Goal: Transaction & Acquisition: Purchase product/service

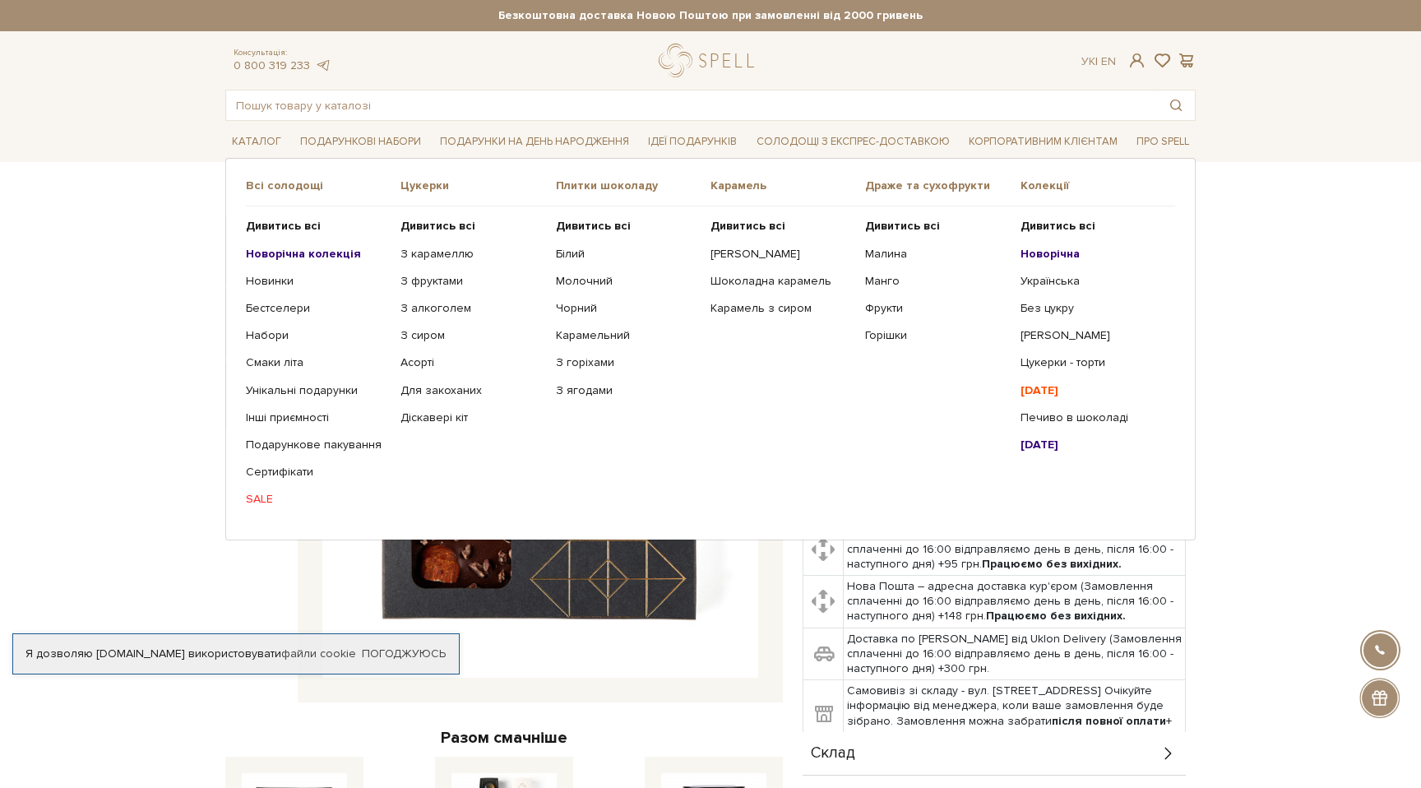
click at [1059, 387] on b "[DATE]" at bounding box center [1040, 390] width 38 height 14
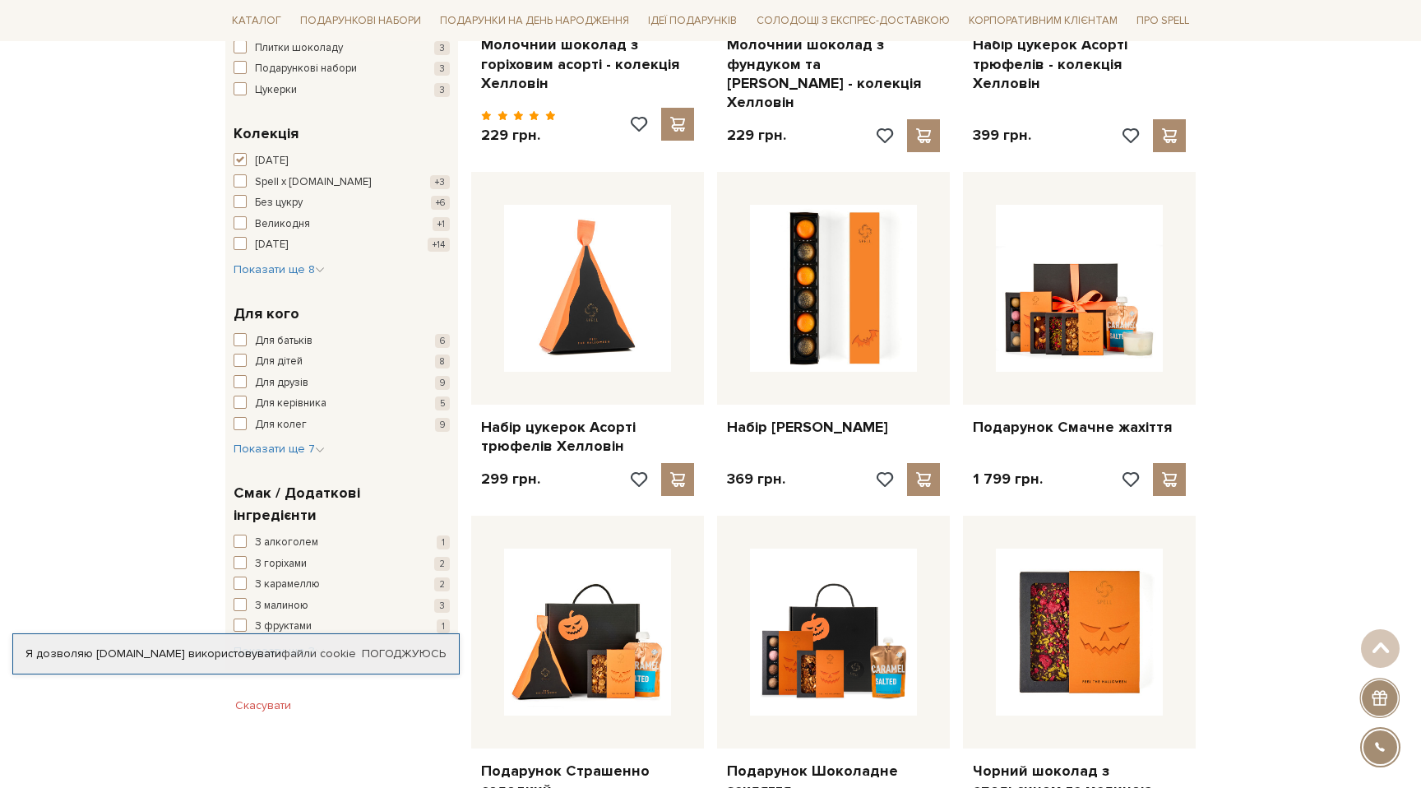
scroll to position [520, 0]
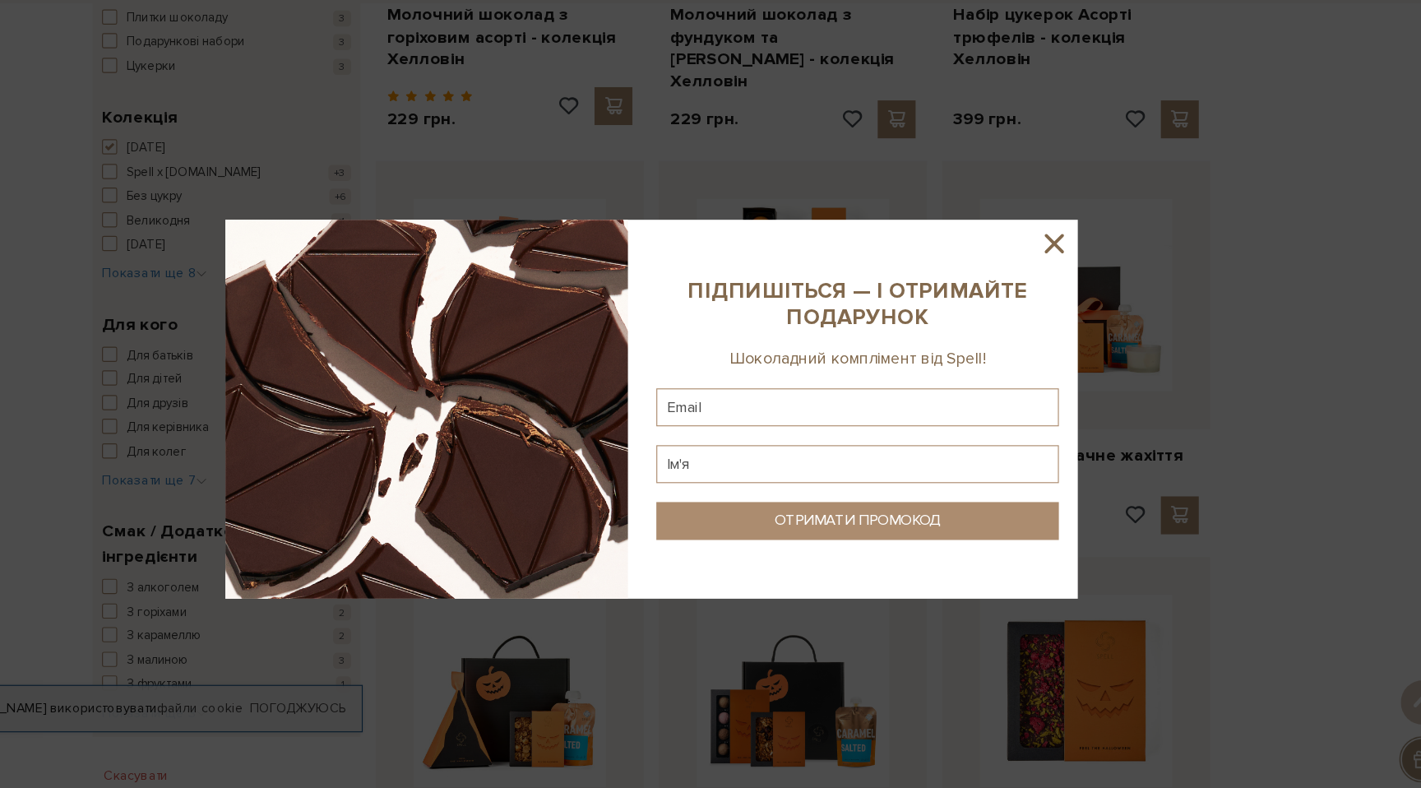
click at [1063, 245] on icon at bounding box center [1060, 250] width 28 height 28
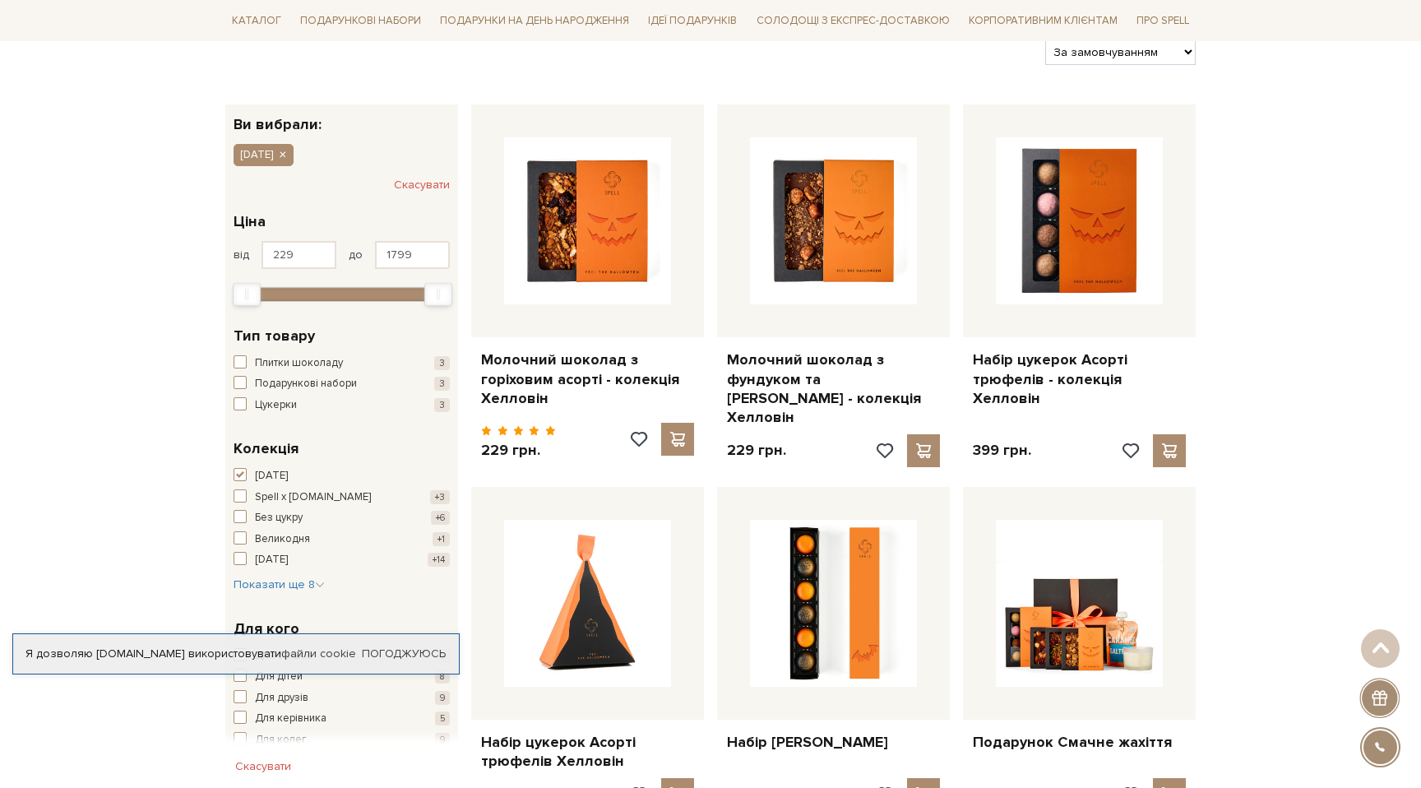
scroll to position [213, 0]
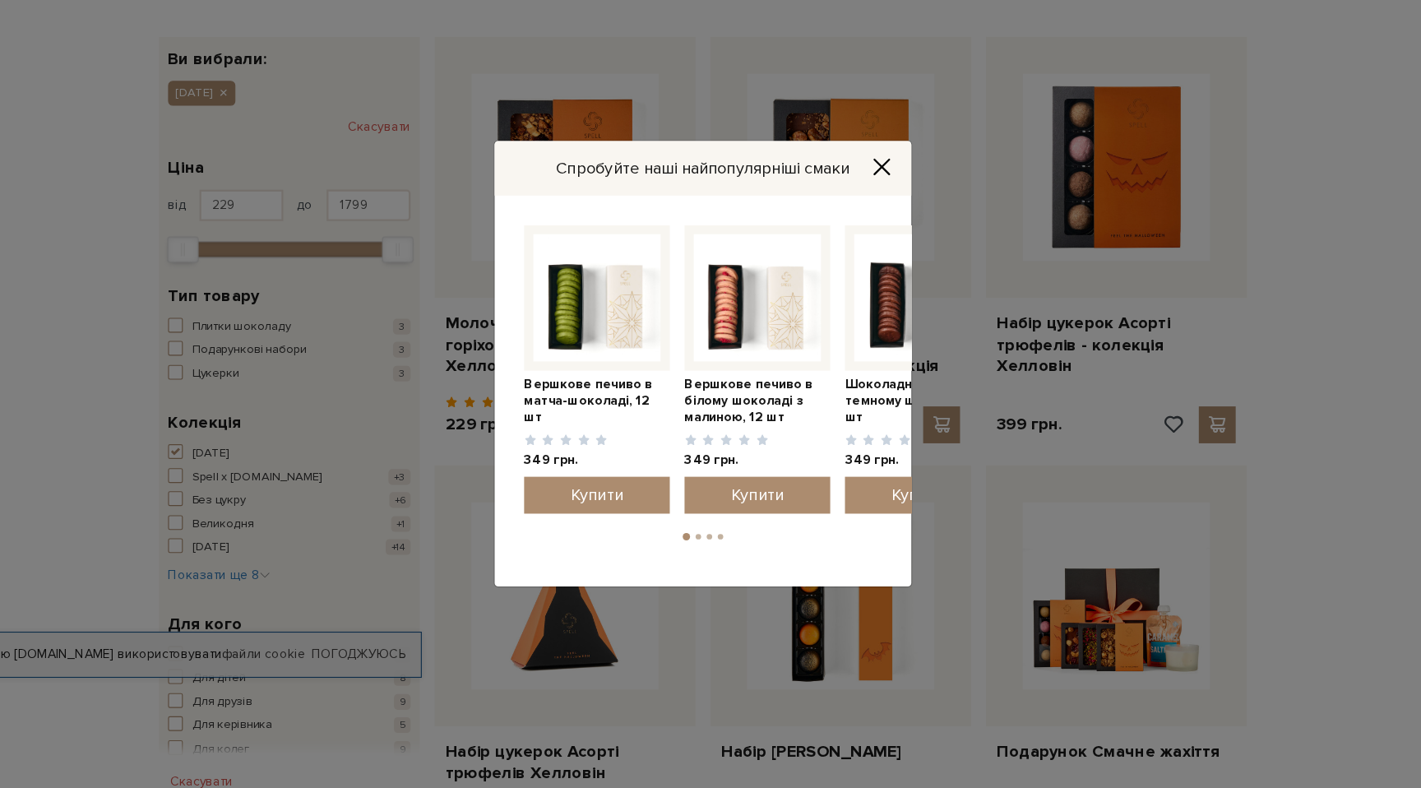
click at [754, 423] on span "Вершкове печиво в білому шоколаді з малиною, 12 шт" at bounding box center [751, 428] width 114 height 44
click at [749, 425] on span "Вершкове печиво в білому шоколаді з малиною, 12 шт" at bounding box center [751, 428] width 114 height 44
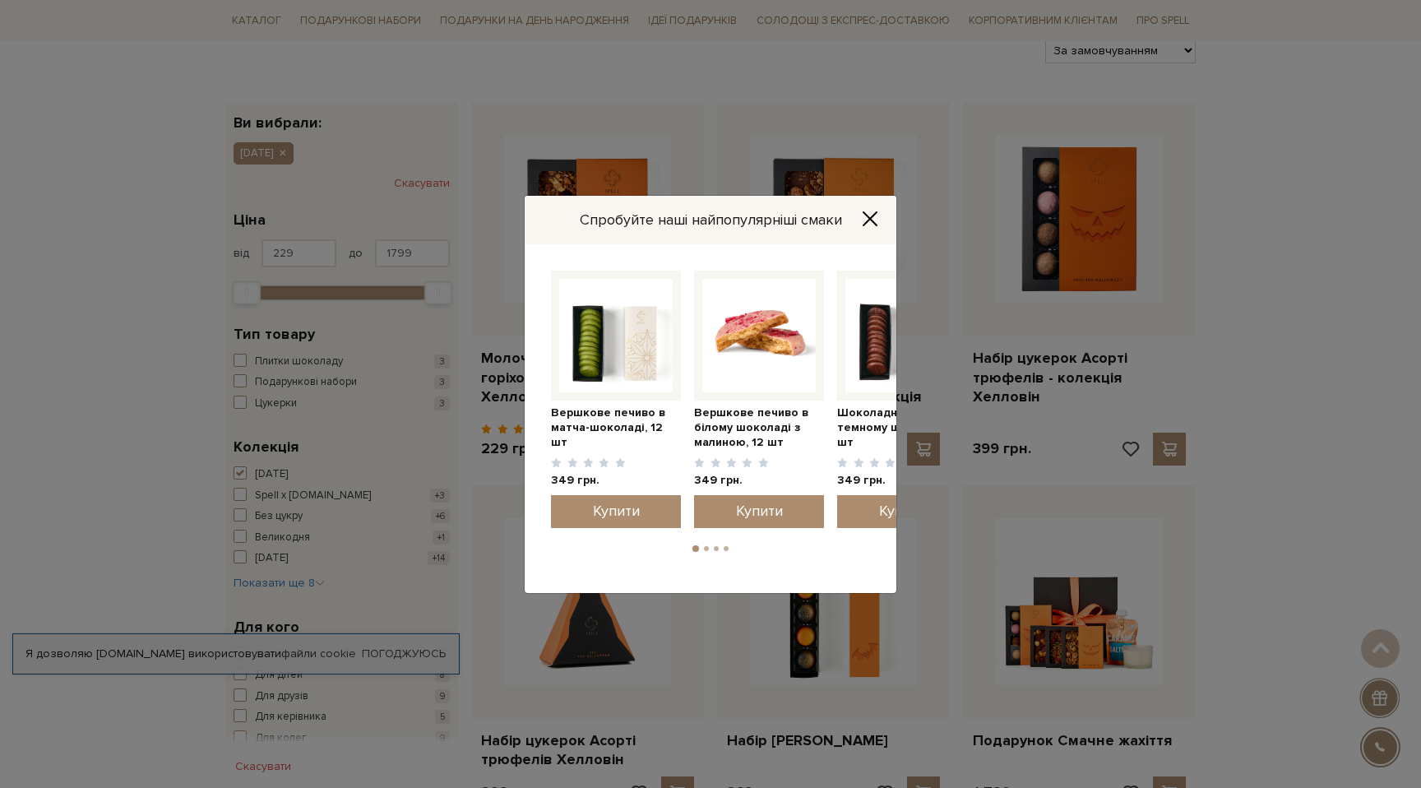
click at [757, 328] on img at bounding box center [759, 336] width 114 height 114
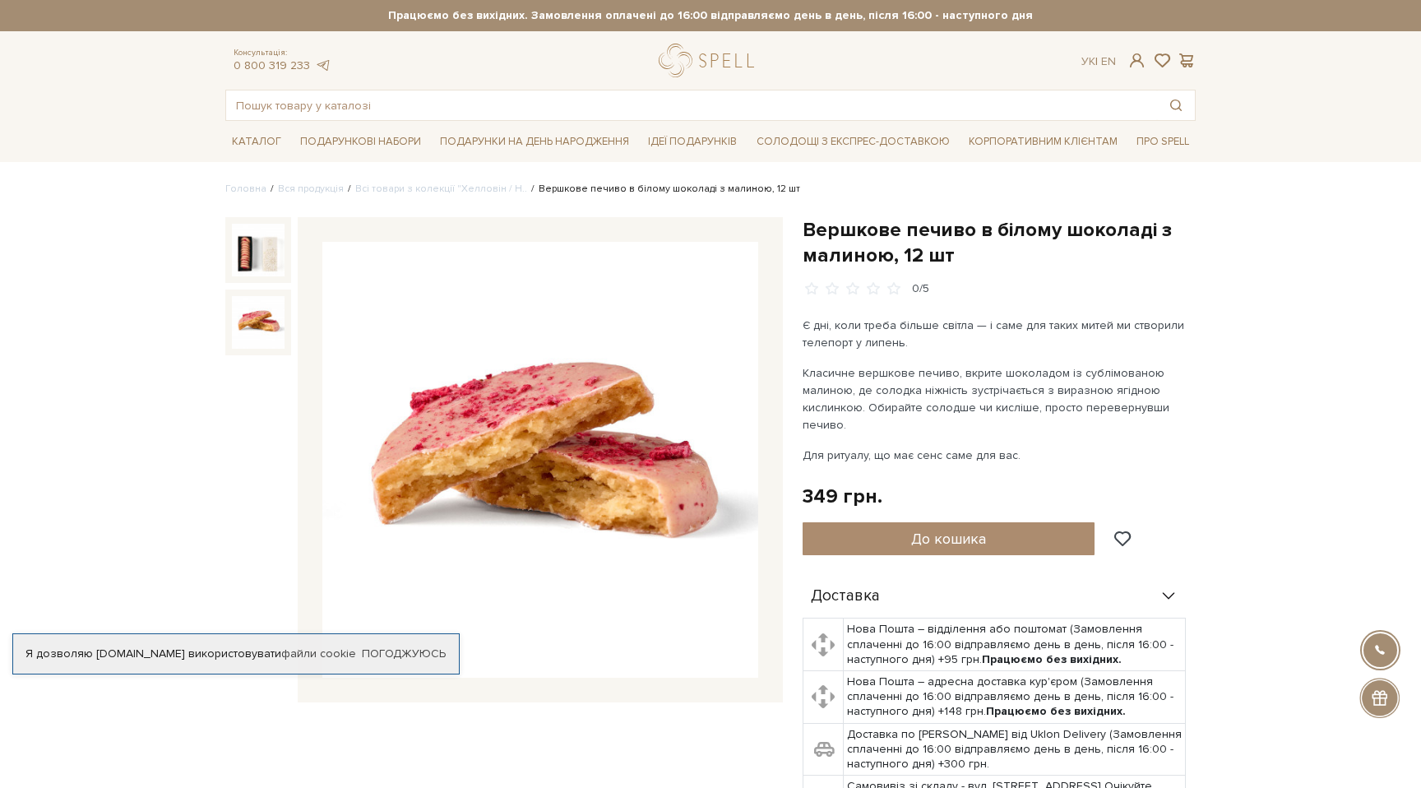
click at [242, 331] on img at bounding box center [258, 322] width 53 height 53
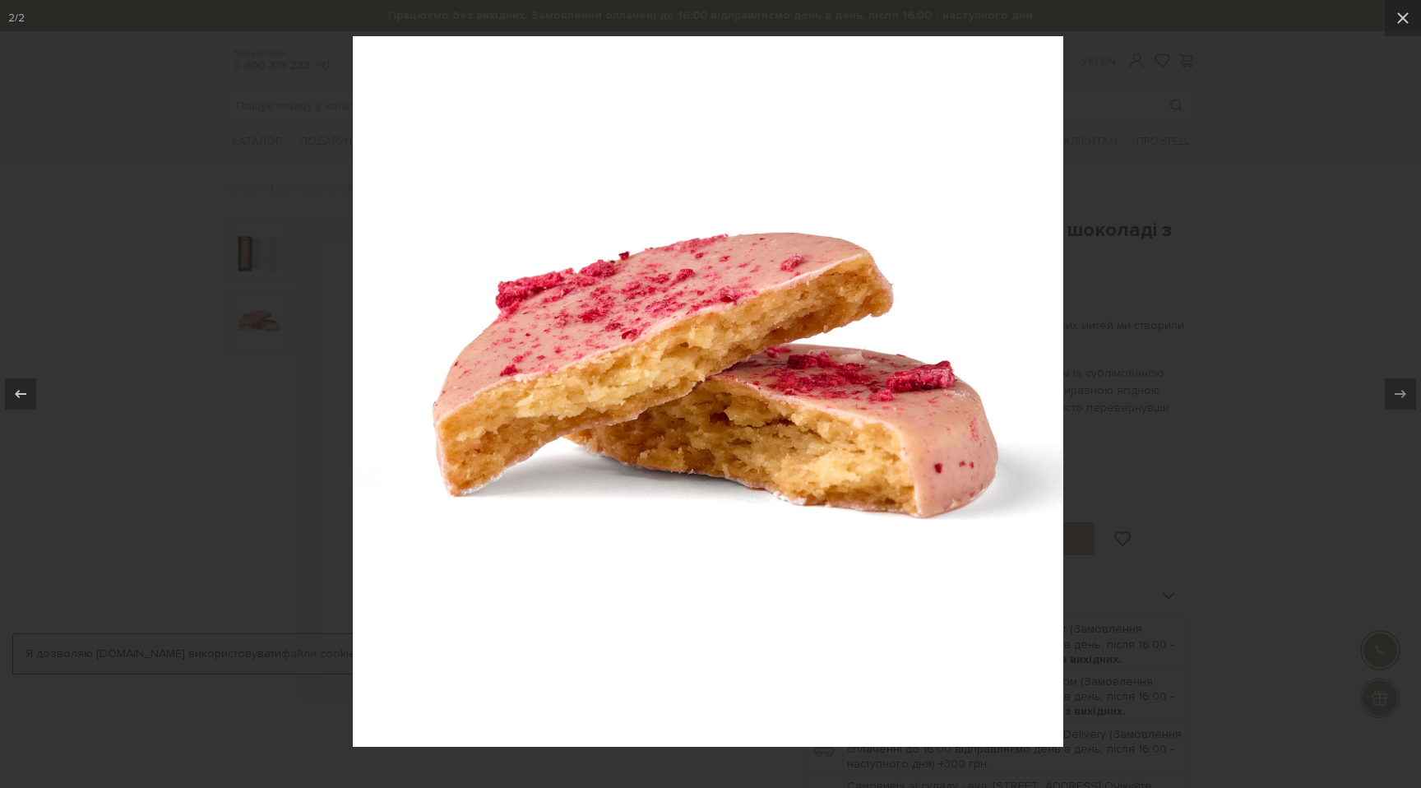
click at [248, 280] on div at bounding box center [710, 394] width 1421 height 788
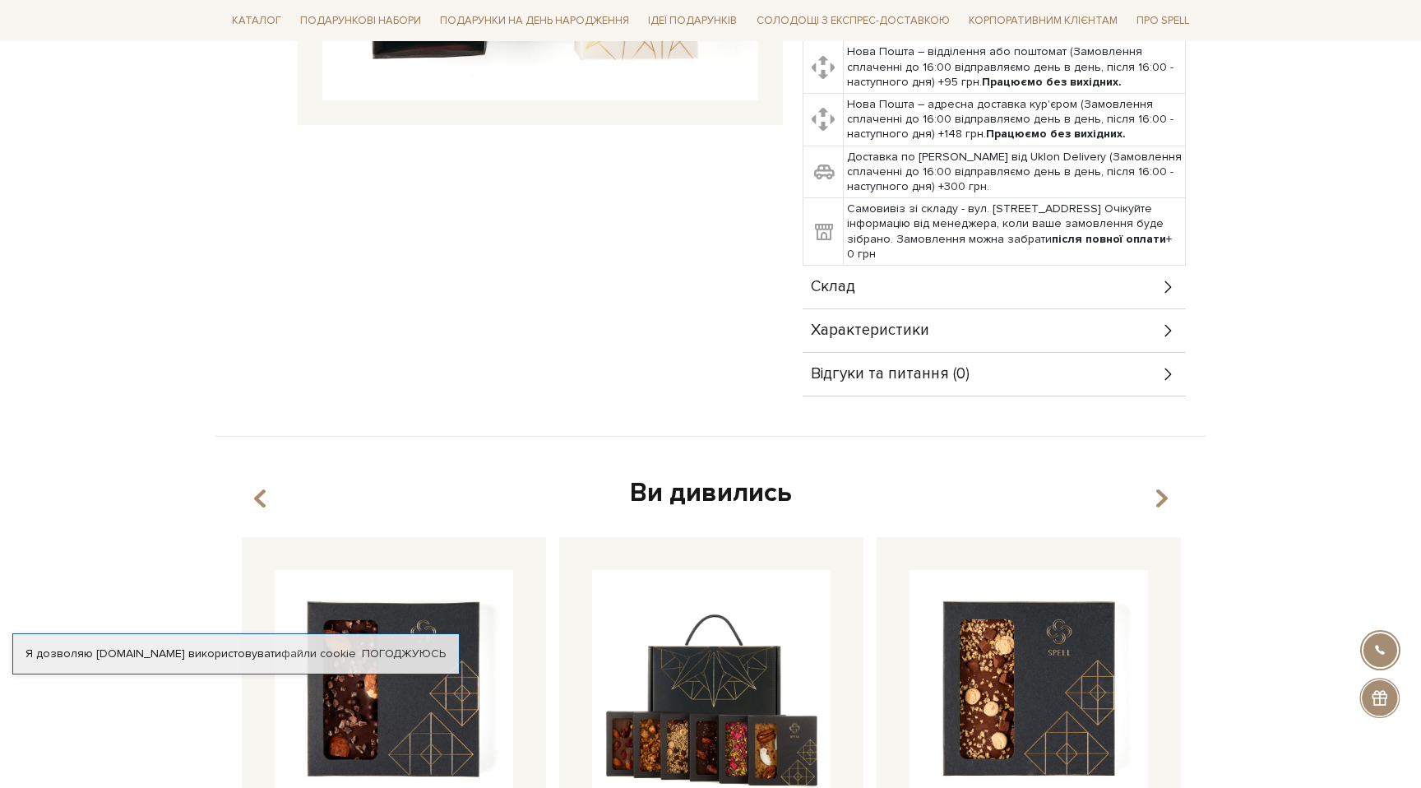
scroll to position [584, 0]
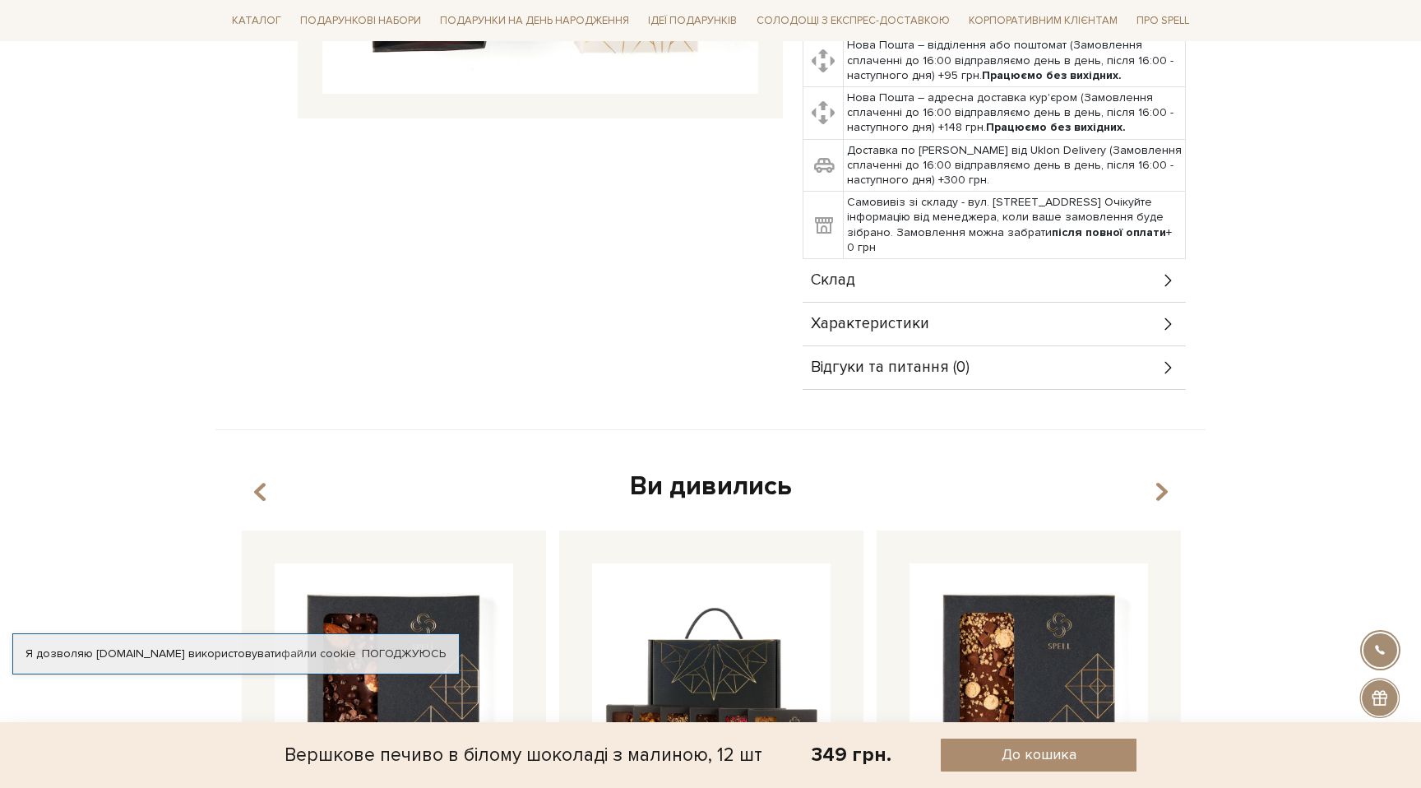
click at [924, 276] on div "Склад" at bounding box center [994, 280] width 383 height 43
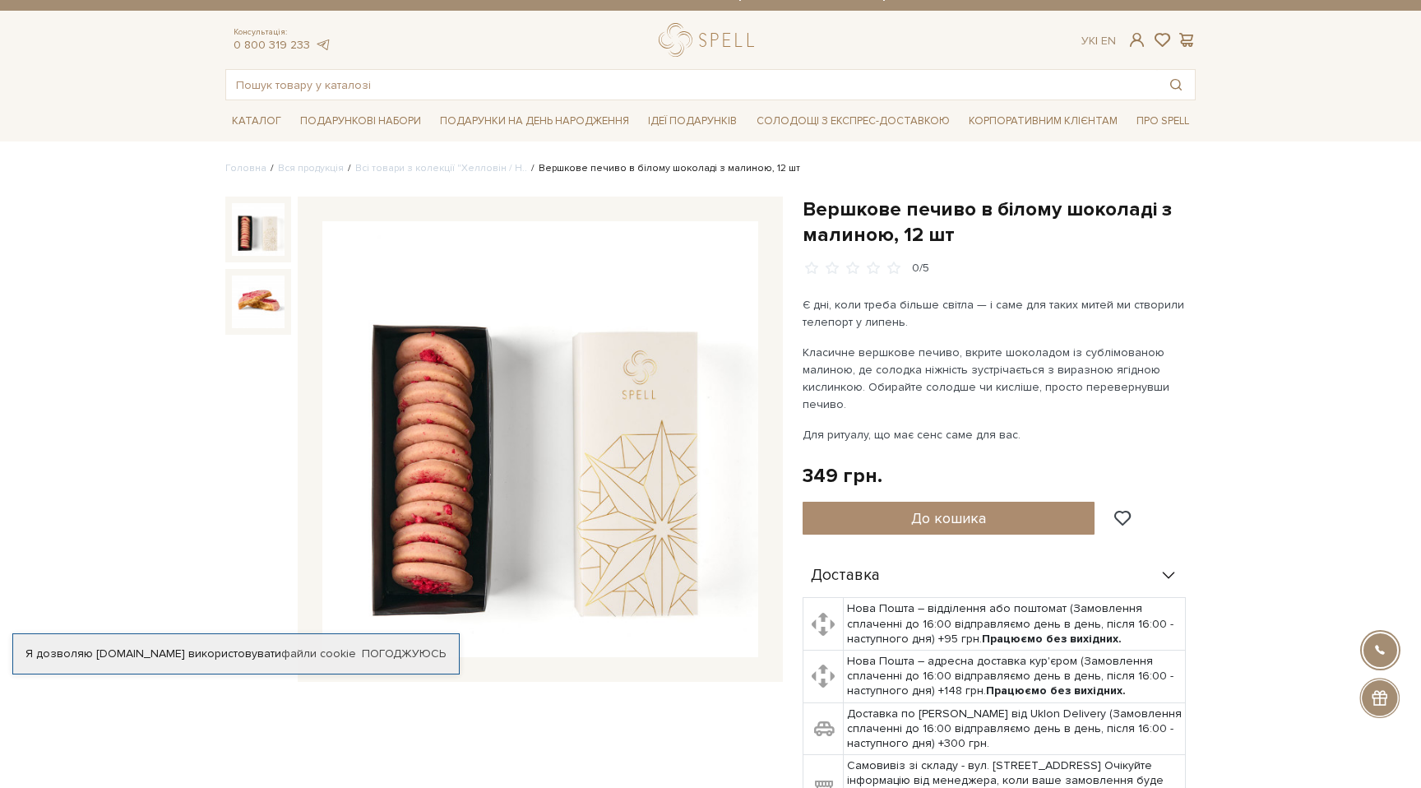
scroll to position [0, 0]
